Goal: Task Accomplishment & Management: Use online tool/utility

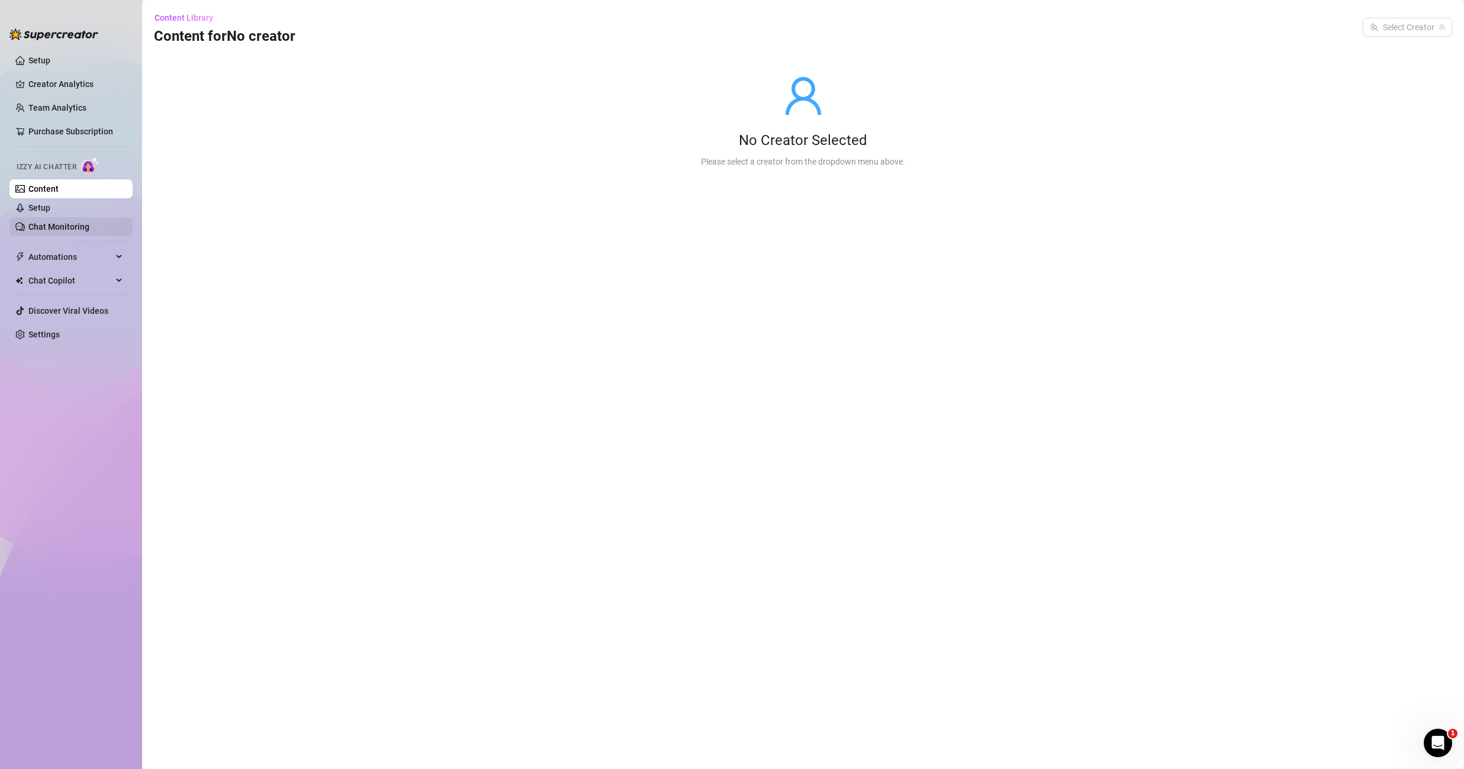
click at [82, 225] on link "Chat Monitoring" at bounding box center [58, 226] width 61 height 9
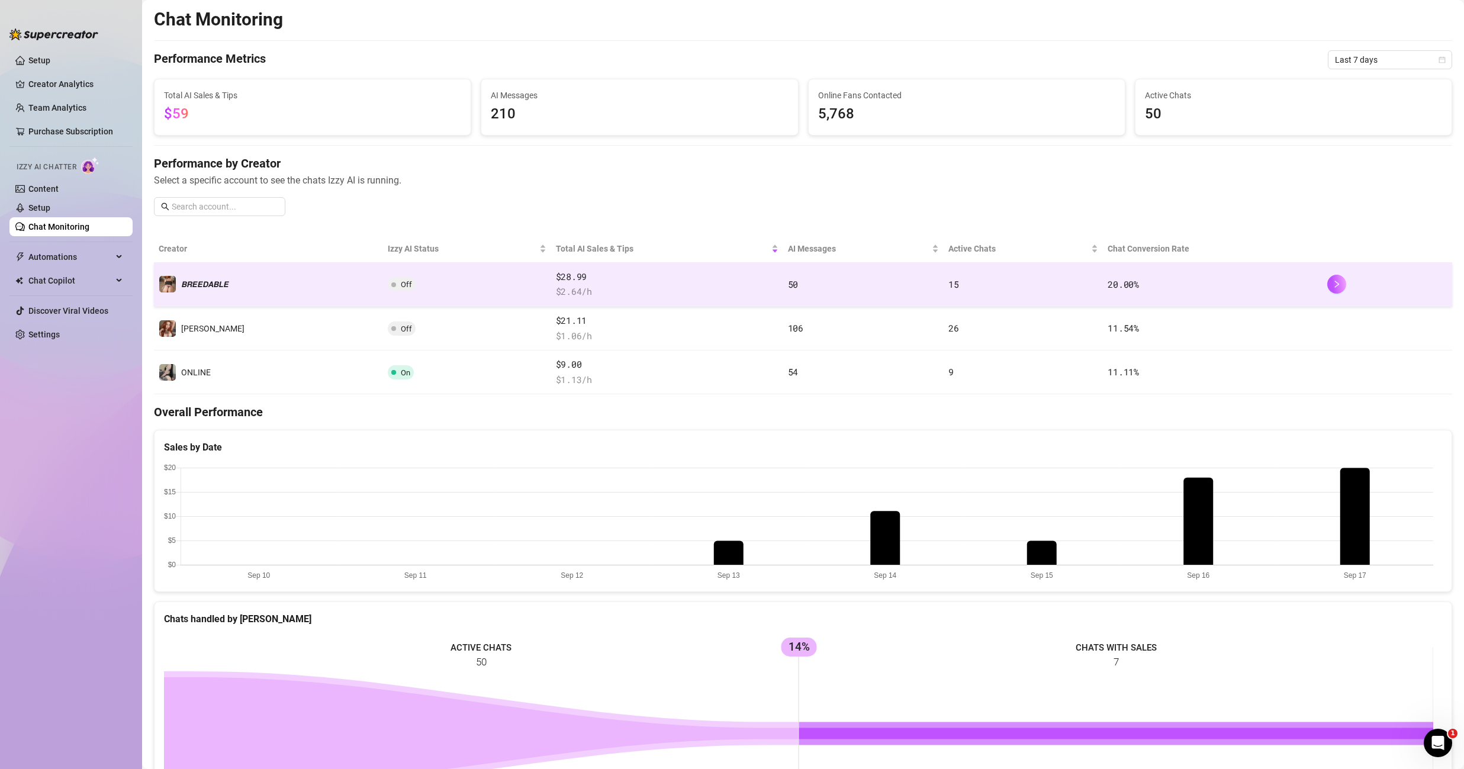
click at [307, 297] on td "𝘽𝙍𝙀𝙀𝘿𝘼𝘽𝙇𝙀" at bounding box center [268, 285] width 229 height 44
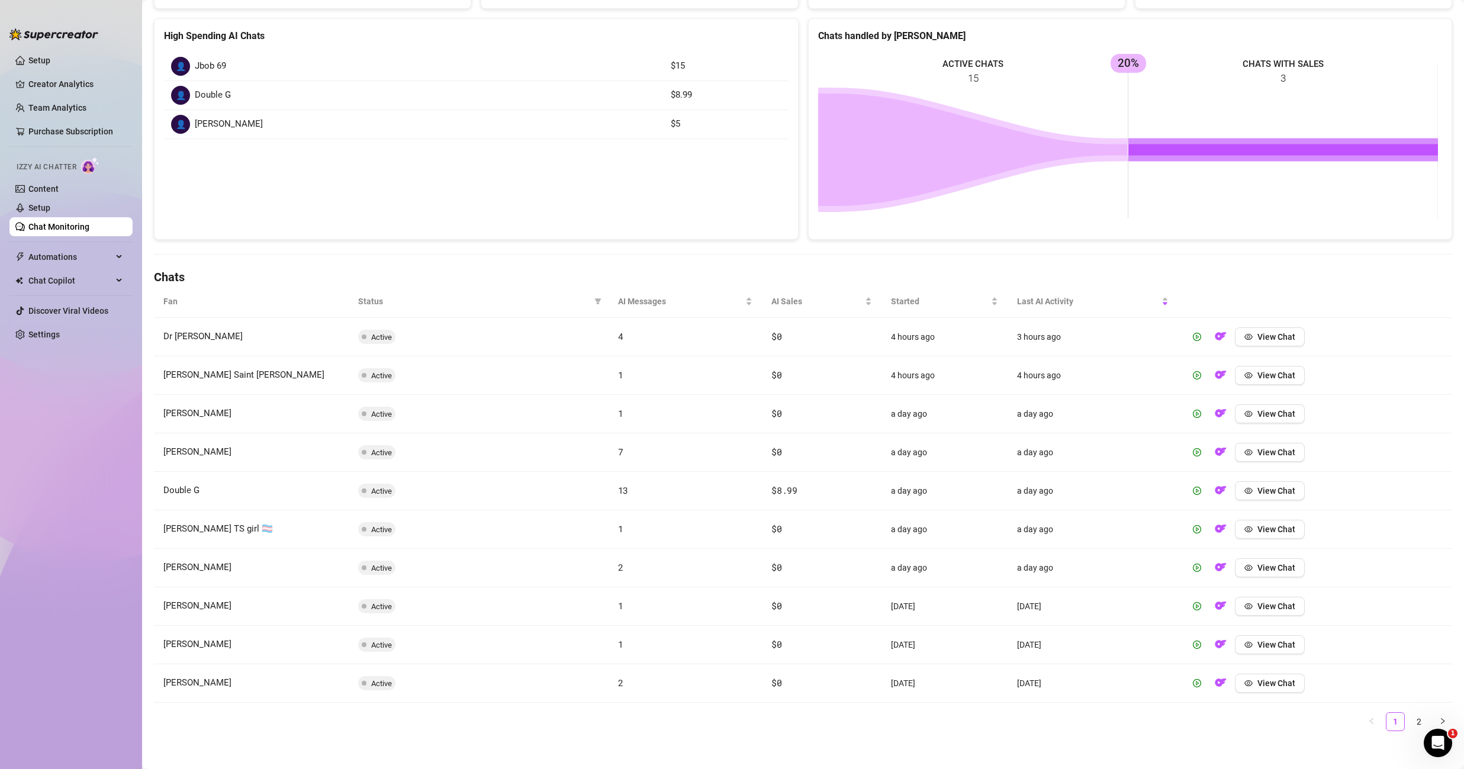
scroll to position [162, 0]
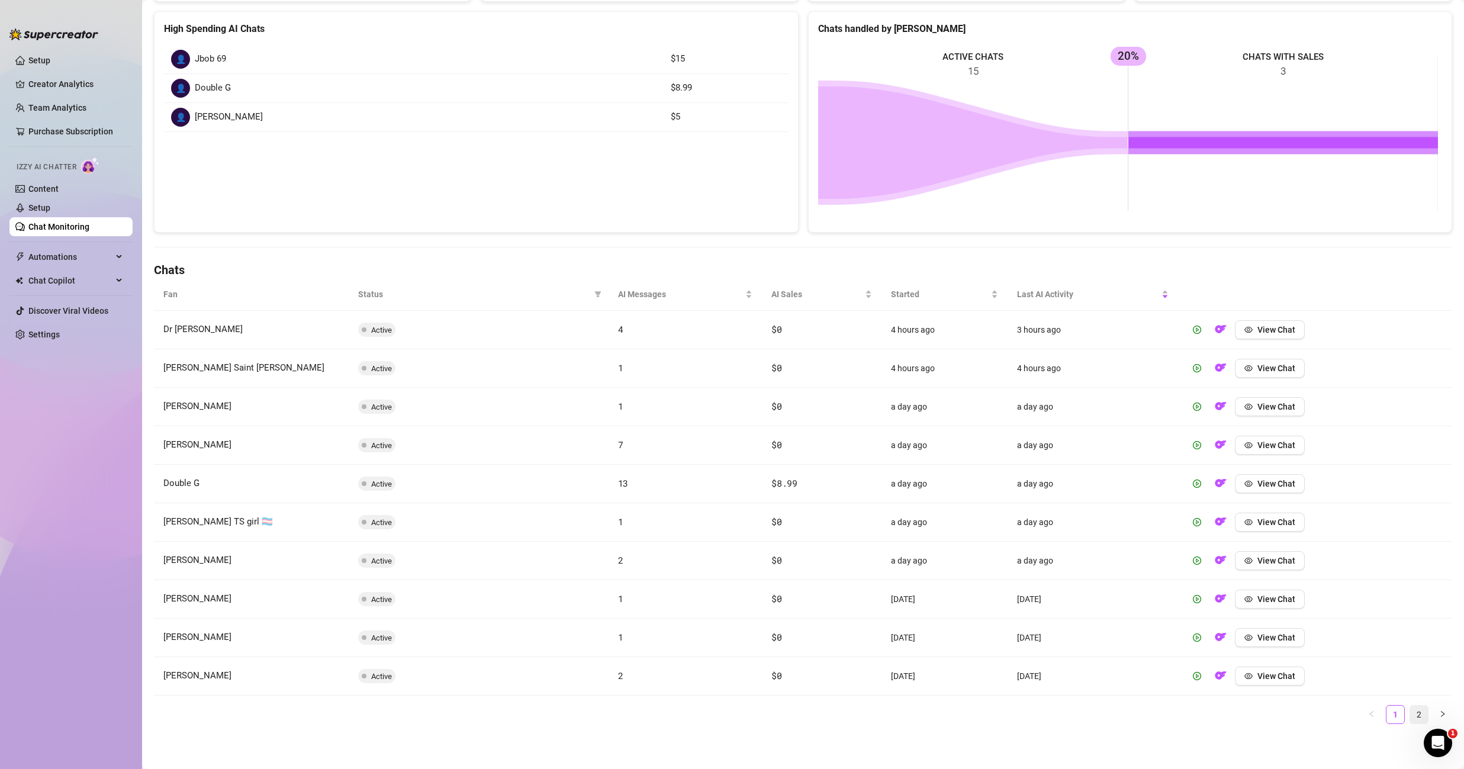
click at [1410, 712] on link "2" at bounding box center [1419, 714] width 18 height 18
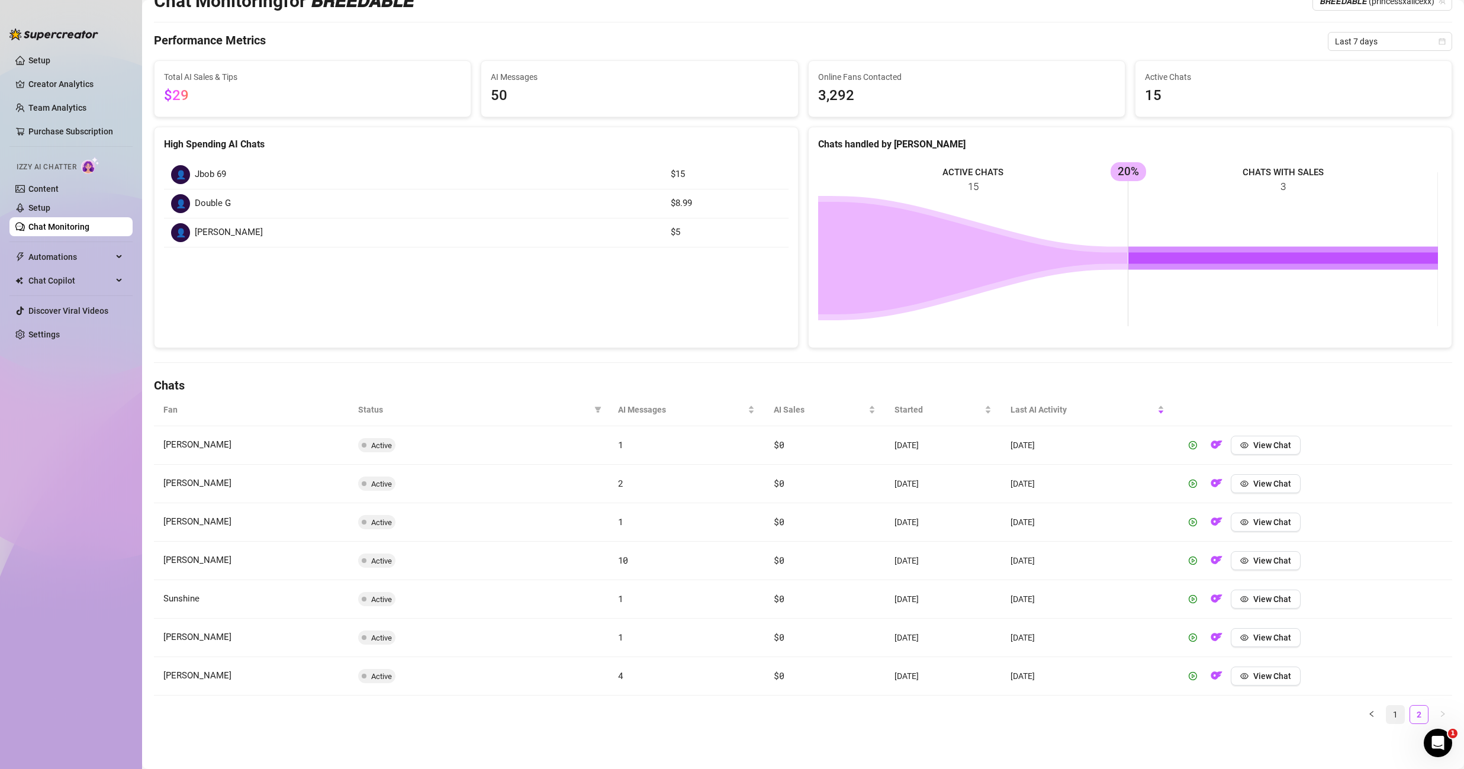
click at [1394, 716] on link "1" at bounding box center [1395, 714] width 18 height 18
